Goal: Information Seeking & Learning: Learn about a topic

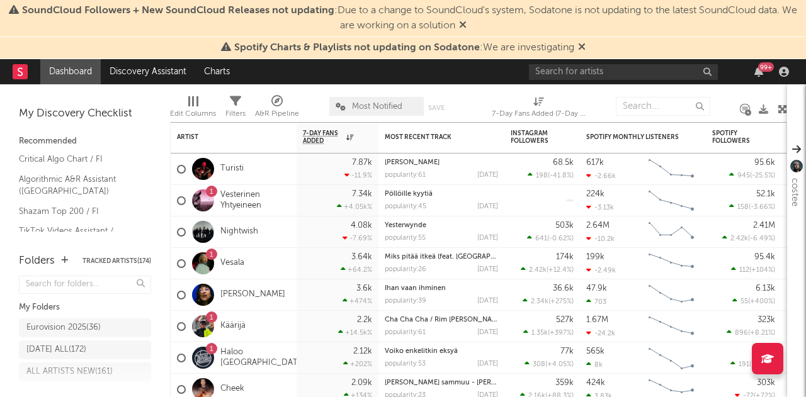
click at [467, 23] on icon at bounding box center [463, 25] width 8 height 10
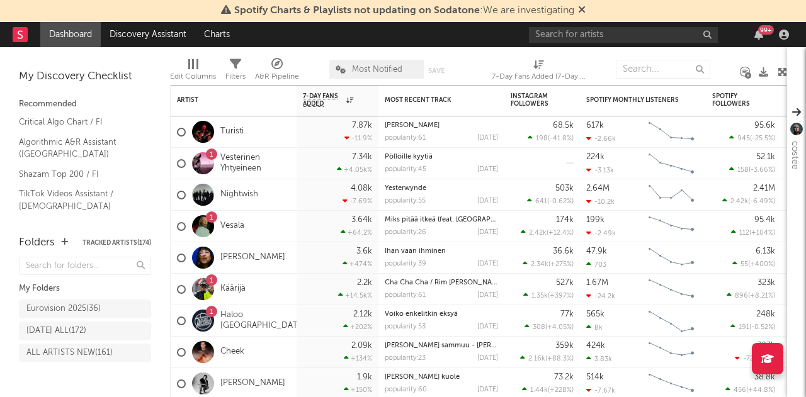
click at [583, 8] on icon at bounding box center [582, 9] width 8 height 10
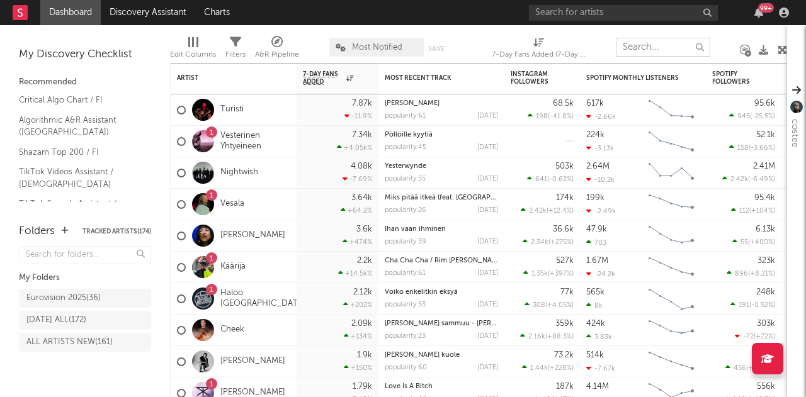
click at [641, 44] on input "text" at bounding box center [663, 47] width 94 height 19
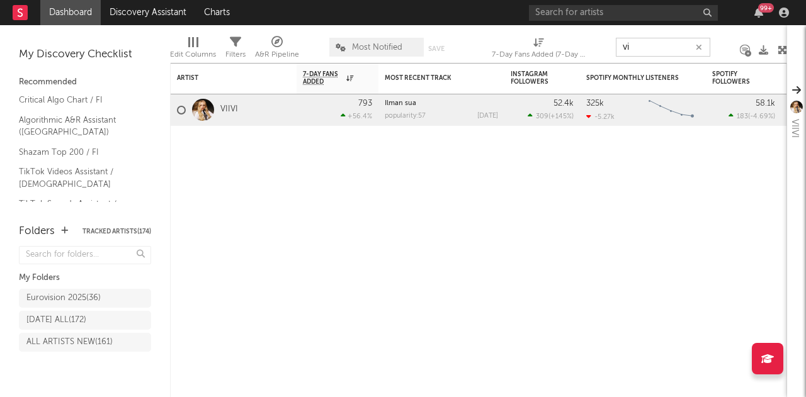
type input "v"
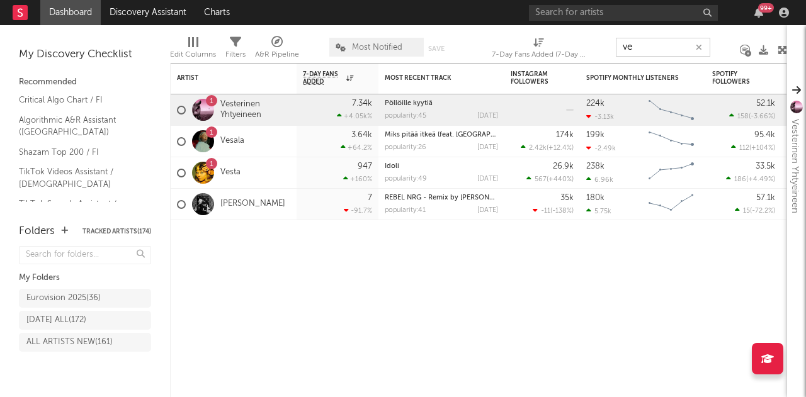
type input "v"
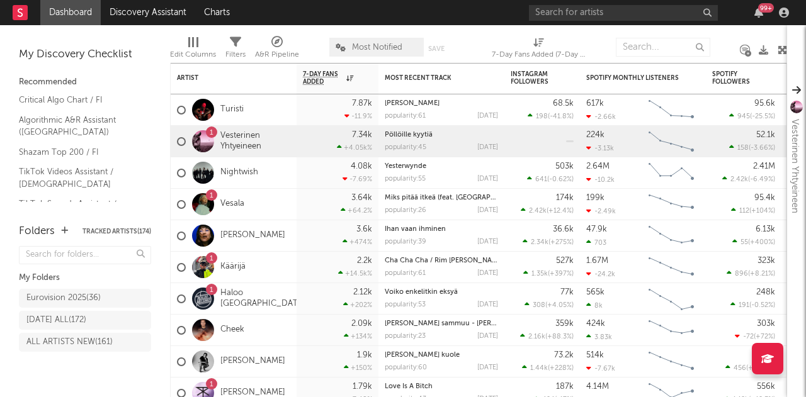
click at [452, 14] on nav "Dashboard Discovery Assistant Charts 99 +" at bounding box center [403, 12] width 806 height 25
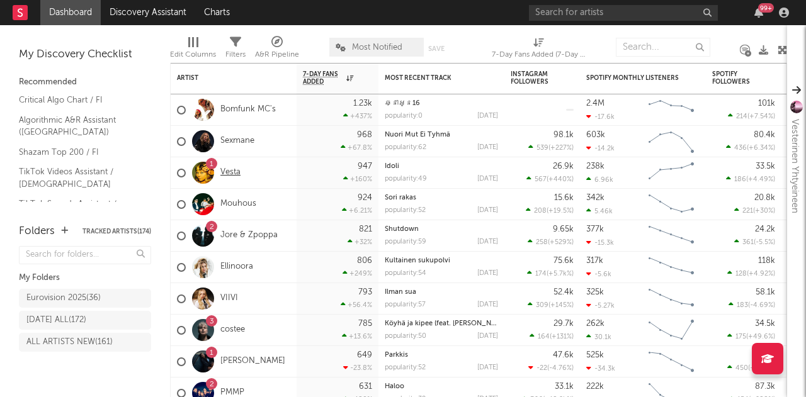
click at [234, 171] on link "Vesta" at bounding box center [230, 173] width 20 height 11
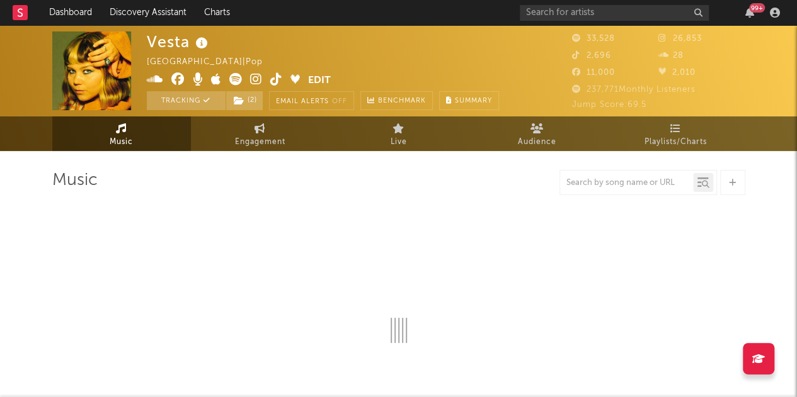
select select "6m"
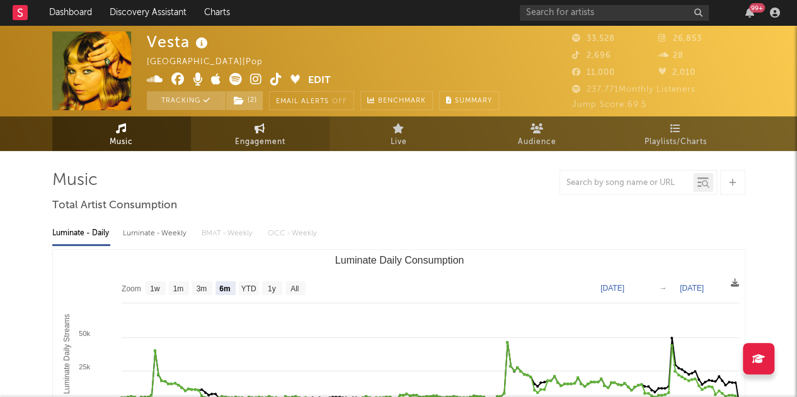
click at [253, 138] on span "Engagement" at bounding box center [260, 142] width 50 height 15
select select "1w"
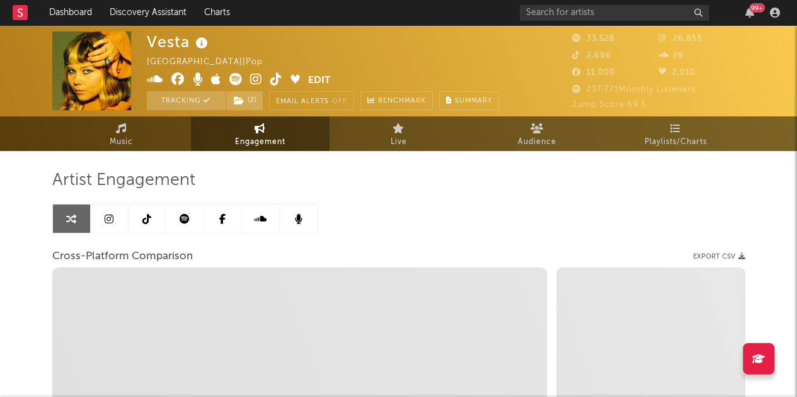
click at [142, 210] on link at bounding box center [147, 219] width 38 height 28
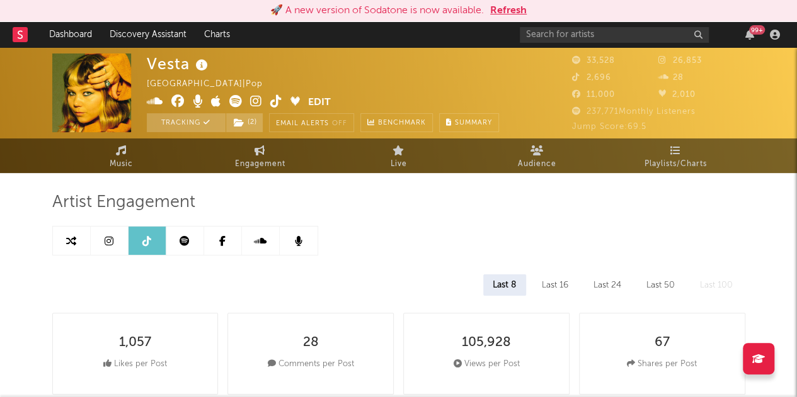
select select "1w"
click at [68, 36] on link "Dashboard" at bounding box center [70, 34] width 60 height 25
